Goal: Transaction & Acquisition: Book appointment/travel/reservation

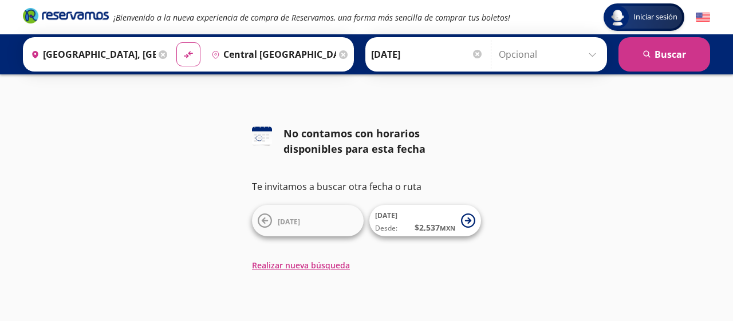
click at [405, 238] on div "126 No contamos con horarios disponibles para esta fecha Te invitamos a buscar …" at bounding box center [366, 198] width 229 height 145
click at [409, 232] on span "Desde: $ 2,537 MXN" at bounding box center [415, 228] width 80 height 12
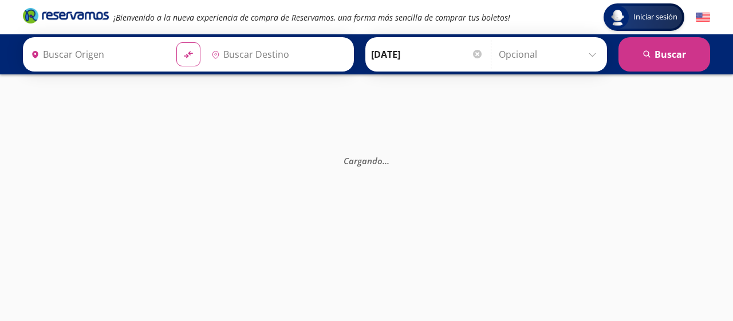
type input "[GEOGRAPHIC_DATA], [GEOGRAPHIC_DATA]"
type input "Central [GEOGRAPHIC_DATA], [GEOGRAPHIC_DATA]"
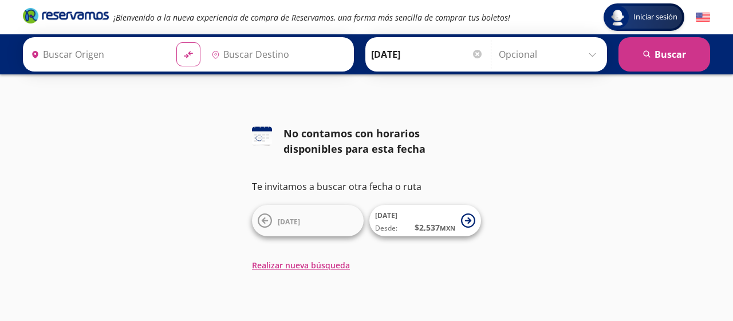
type input "[GEOGRAPHIC_DATA], [GEOGRAPHIC_DATA]"
type input "Central [GEOGRAPHIC_DATA], [GEOGRAPHIC_DATA]"
